Goal: Task Accomplishment & Management: Use online tool/utility

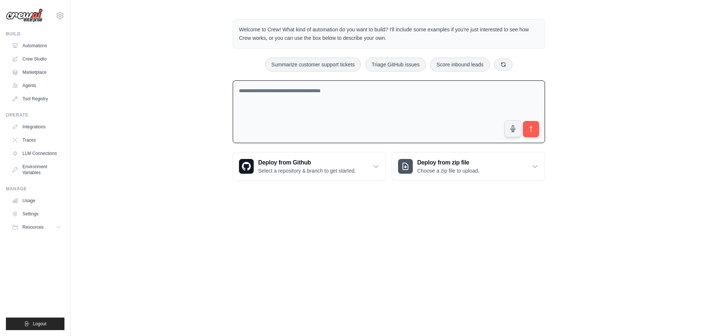
click at [318, 91] on textarea at bounding box center [389, 111] width 312 height 63
click at [323, 102] on textarea at bounding box center [389, 111] width 312 height 63
drag, startPoint x: 336, startPoint y: 88, endPoint x: 333, endPoint y: 94, distance: 7.1
click at [335, 88] on textarea at bounding box center [389, 111] width 312 height 63
click at [333, 95] on textarea at bounding box center [389, 111] width 312 height 63
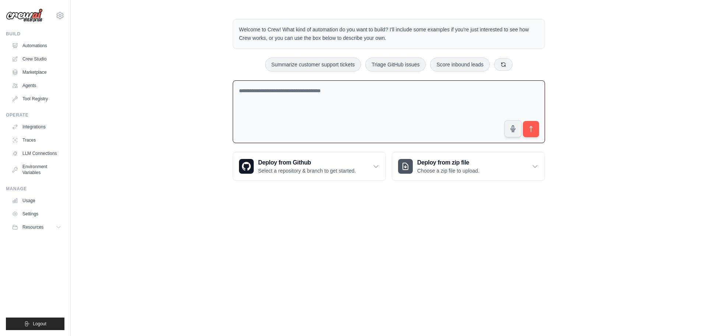
click at [333, 95] on textarea at bounding box center [389, 111] width 312 height 63
click at [270, 94] on textarea at bounding box center [389, 111] width 312 height 63
click at [29, 87] on link "Agents" at bounding box center [38, 86] width 56 height 12
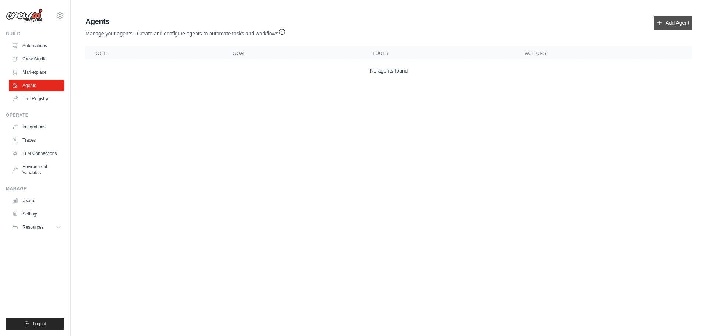
click at [672, 18] on link "Add Agent" at bounding box center [673, 22] width 39 height 13
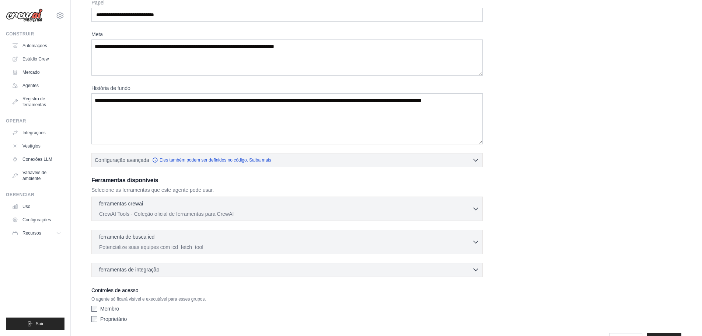
scroll to position [60, 0]
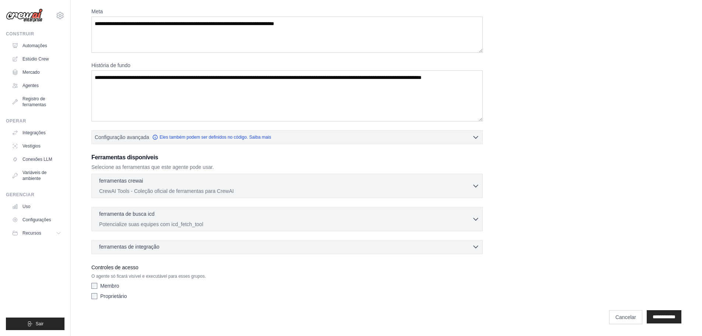
click at [190, 245] on div "ferramentas de integração 0 selected" at bounding box center [289, 246] width 380 height 7
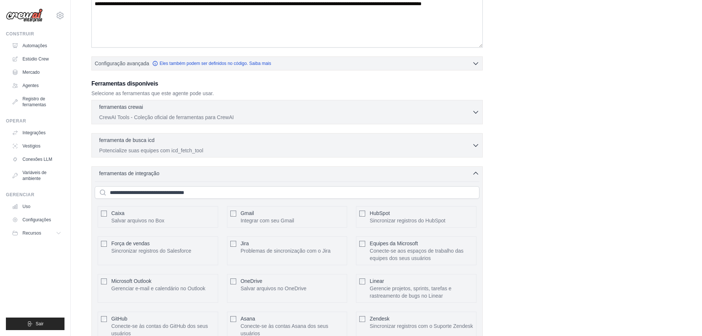
scroll to position [207, 0]
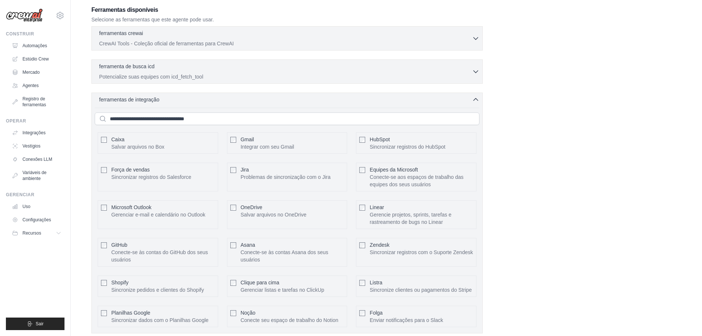
click at [107, 206] on div "Microsoft Outlook Gerenciar e-mail e calendário no Outlook Configurar" at bounding box center [158, 214] width 120 height 29
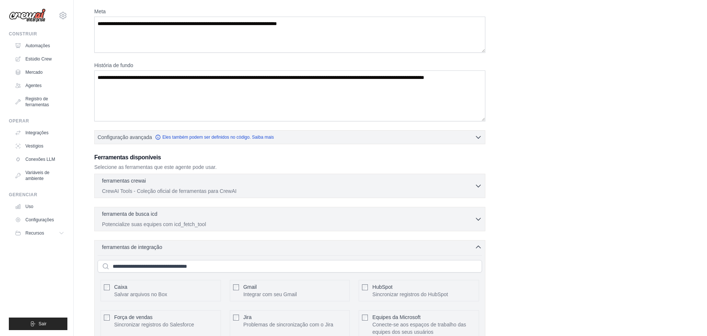
scroll to position [0, 0]
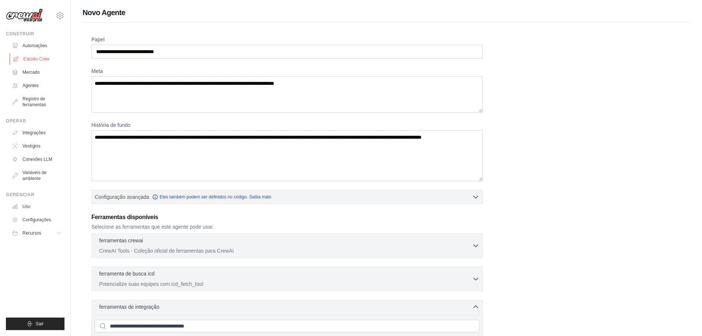
click at [35, 59] on font "Estúdio Crew" at bounding box center [36, 58] width 26 height 5
click at [32, 87] on font "Agentes" at bounding box center [31, 85] width 16 height 5
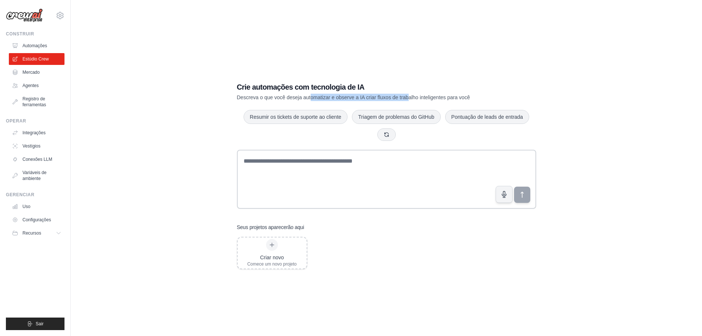
drag, startPoint x: 325, startPoint y: 98, endPoint x: 411, endPoint y: 98, distance: 85.5
click at [410, 98] on font "Descreva o que você deseja automatizar e observe a IA criar fluxos de trabalho …" at bounding box center [353, 97] width 233 height 6
click at [411, 98] on font "Descreva o que você deseja automatizar e observe a IA criar fluxos de trabalho …" at bounding box center [353, 97] width 233 height 6
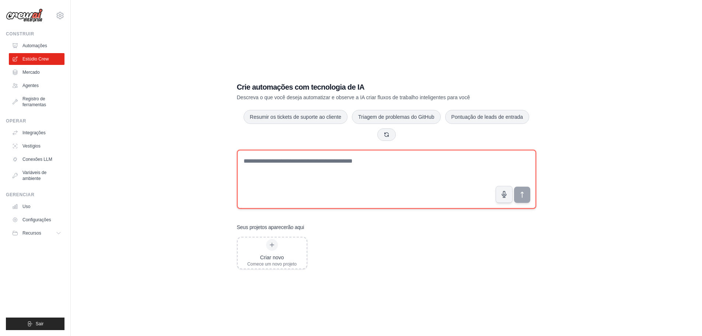
click at [297, 164] on textarea at bounding box center [386, 179] width 299 height 59
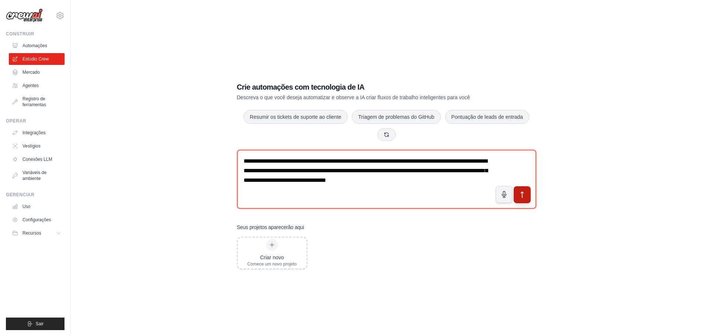
type textarea "**********"
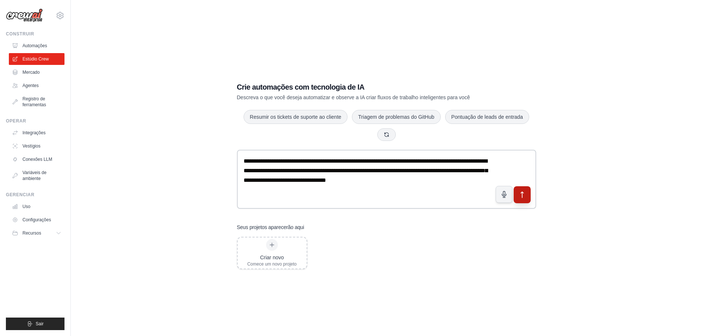
click at [518, 198] on icon "submit" at bounding box center [522, 194] width 8 height 8
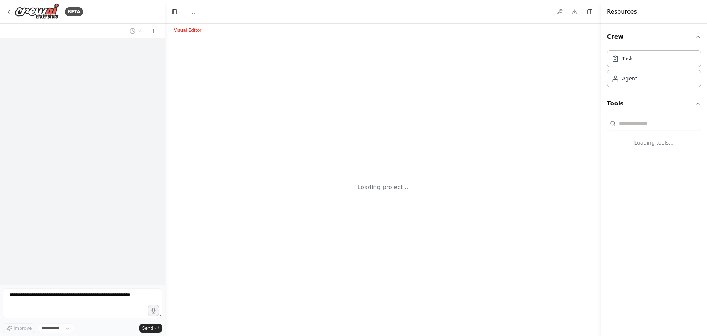
select select "****"
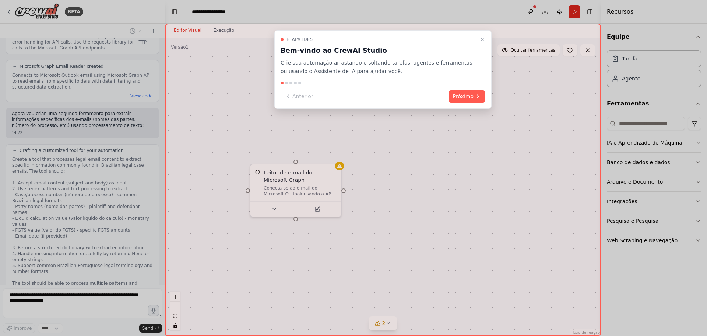
scroll to position [425, 0]
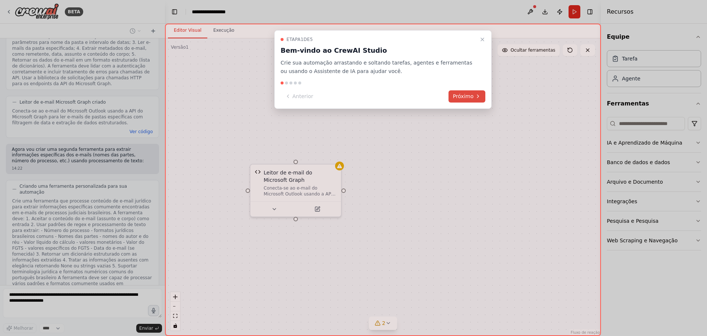
click at [472, 94] on font "Próximo" at bounding box center [463, 96] width 21 height 6
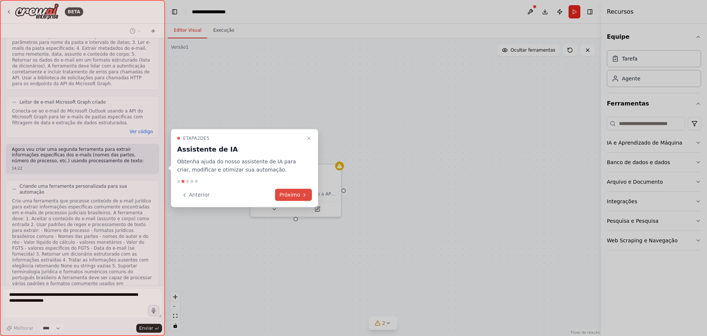
click at [295, 196] on font "Próximo" at bounding box center [290, 195] width 21 height 6
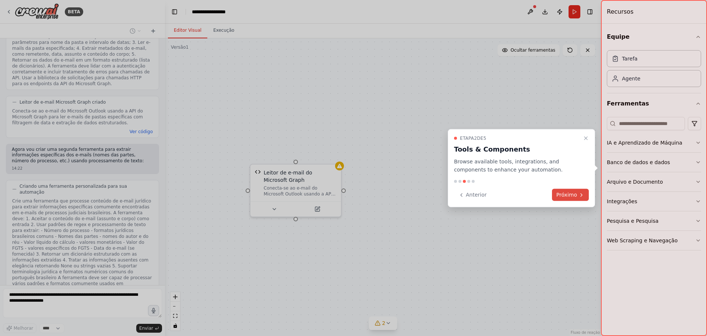
click at [575, 193] on font "Próximo" at bounding box center [567, 195] width 21 height 6
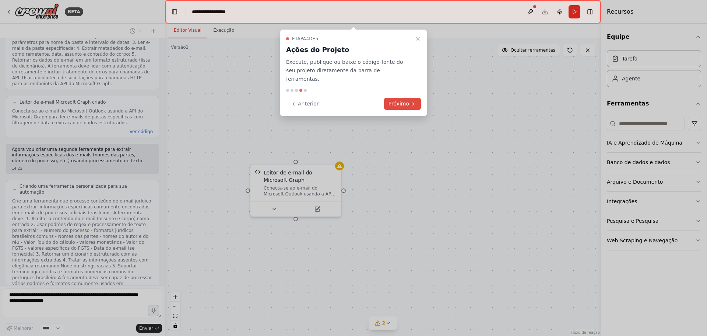
click at [401, 101] on font "Próximo" at bounding box center [399, 104] width 21 height 6
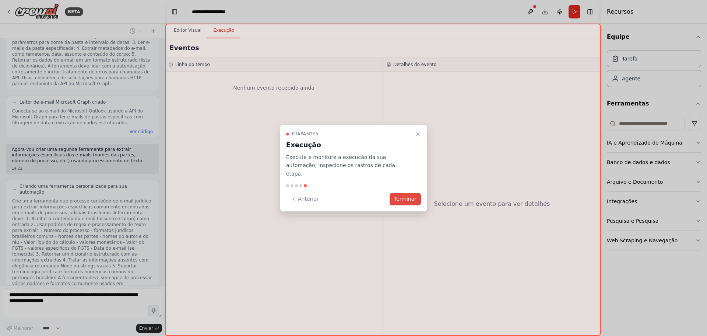
click at [402, 196] on font "Terminar" at bounding box center [405, 199] width 22 height 6
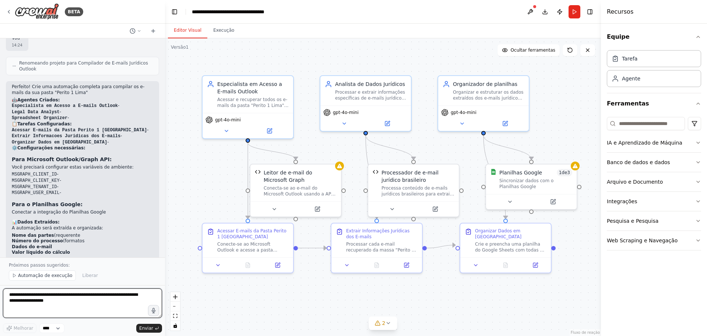
scroll to position [1169, 0]
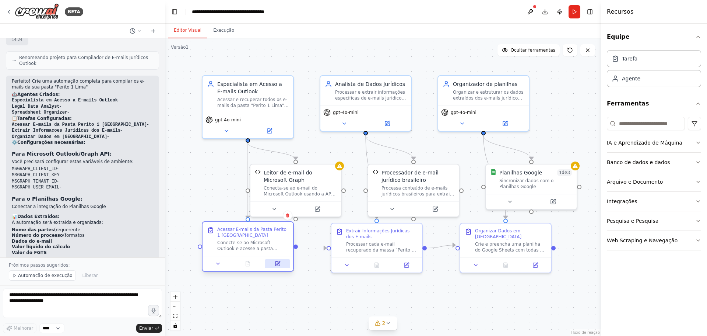
click at [278, 264] on icon at bounding box center [278, 263] width 4 height 4
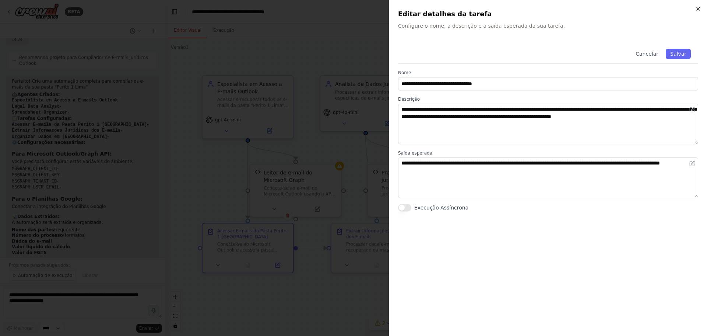
click at [696, 9] on icon "button" at bounding box center [698, 9] width 6 height 6
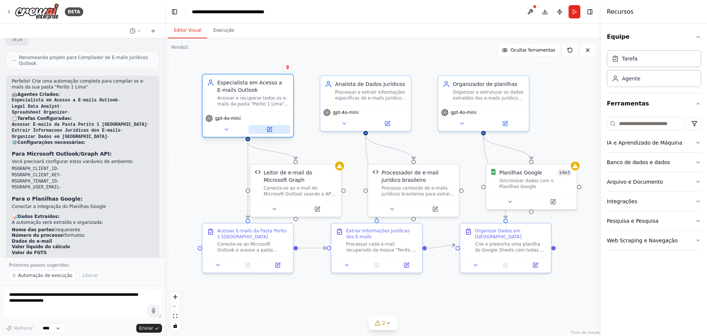
click at [271, 130] on icon at bounding box center [269, 129] width 4 height 4
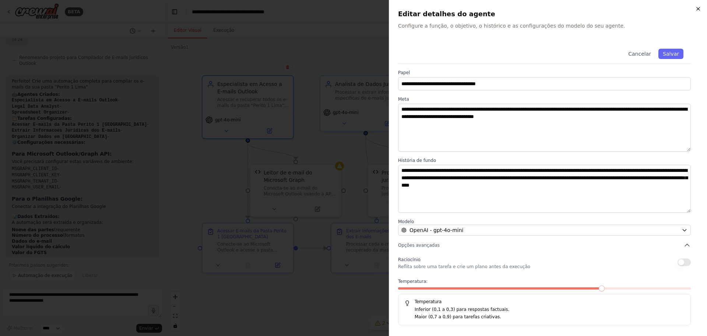
click at [701, 8] on icon "button" at bounding box center [698, 9] width 6 height 6
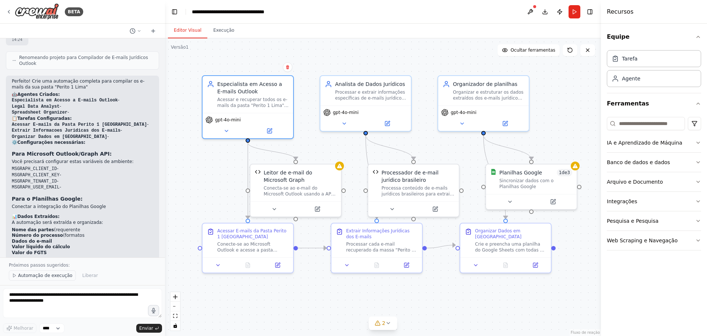
click at [38, 276] on font "Automação de execução" at bounding box center [45, 275] width 55 height 5
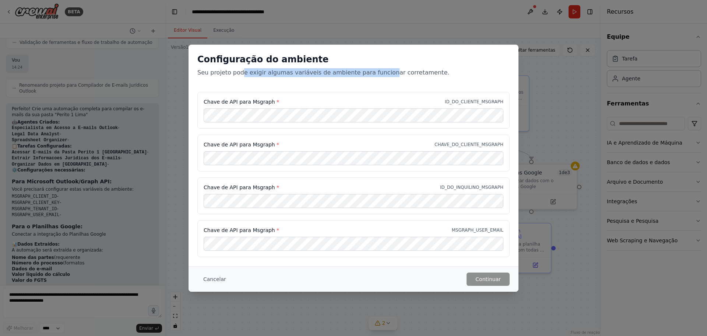
drag, startPoint x: 245, startPoint y: 76, endPoint x: 375, endPoint y: 76, distance: 130.0
click at [375, 76] on font "Seu projeto pode exigir algumas variáveis ​​de ambiente para funcionar corretam…" at bounding box center [323, 72] width 252 height 7
click at [228, 100] on font "Chave de API para Msgraph" at bounding box center [239, 102] width 71 height 6
drag, startPoint x: 280, startPoint y: 98, endPoint x: 319, endPoint y: 98, distance: 39.4
click at [289, 98] on div "Chave de API para Msgraph * ID_DO_CLIENTE_MSGRAPH" at bounding box center [354, 101] width 300 height 7
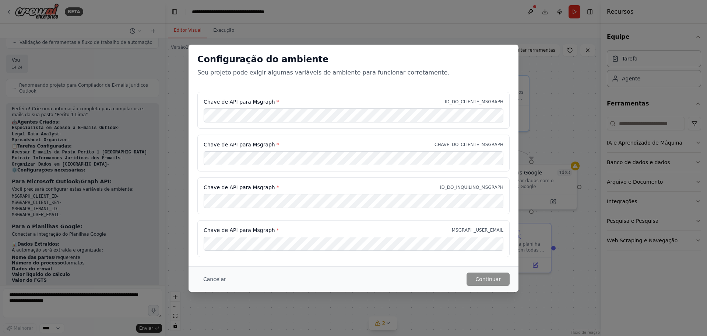
click at [337, 97] on div "Chave de API para Msgraph * ID_DO_CLIENTE_MSGRAPH" at bounding box center [353, 110] width 312 height 37
click at [341, 97] on div "Chave de API para Msgraph * ID_DO_CLIENTE_MSGRAPH" at bounding box center [353, 110] width 312 height 37
drag, startPoint x: 217, startPoint y: 150, endPoint x: 255, endPoint y: 150, distance: 38.7
click at [255, 150] on div "Chave de API para Msgraph * CHAVE_DO_CLIENTE_MSGRAPH" at bounding box center [353, 152] width 312 height 37
click at [326, 95] on div "Chave de API para Msgraph * ID_DO_CLIENTE_MSGRAPH" at bounding box center [353, 110] width 312 height 37
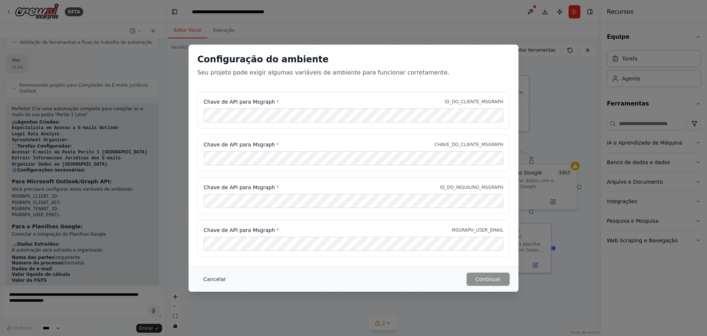
click at [215, 280] on font "Cancelar" at bounding box center [214, 279] width 23 height 6
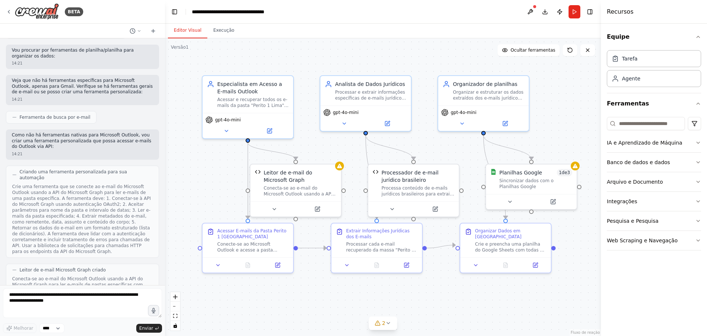
scroll to position [0, 0]
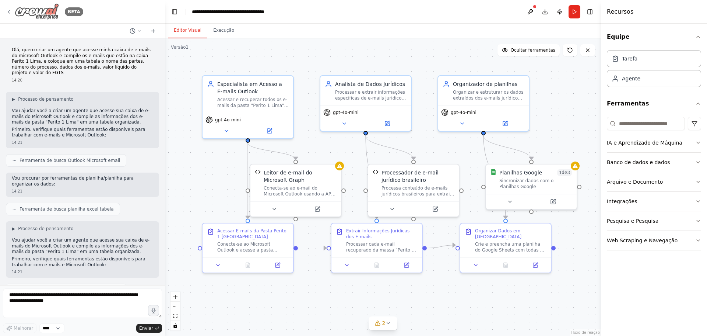
click at [9, 13] on icon at bounding box center [8, 11] width 1 height 3
